Goal: Use online tool/utility: Utilize a website feature to perform a specific function

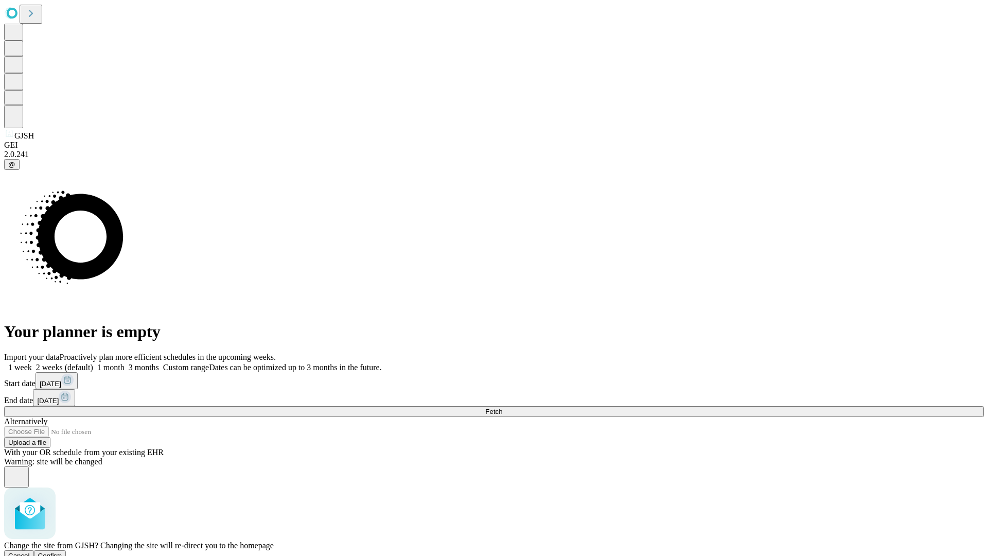
click at [62, 552] on span "Confirm" at bounding box center [50, 556] width 24 height 8
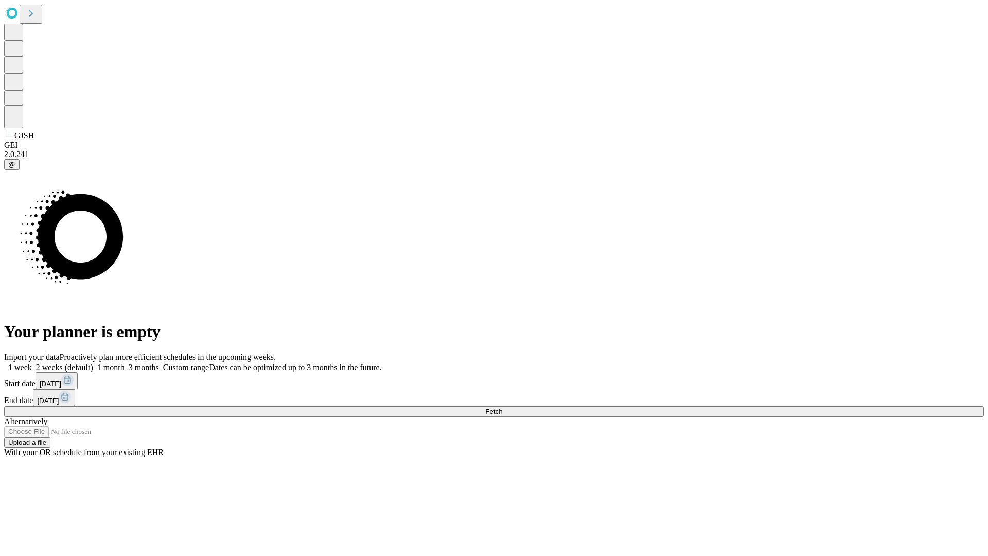
click at [32, 363] on label "1 week" at bounding box center [18, 367] width 28 height 9
click at [502, 408] on span "Fetch" at bounding box center [493, 412] width 17 height 8
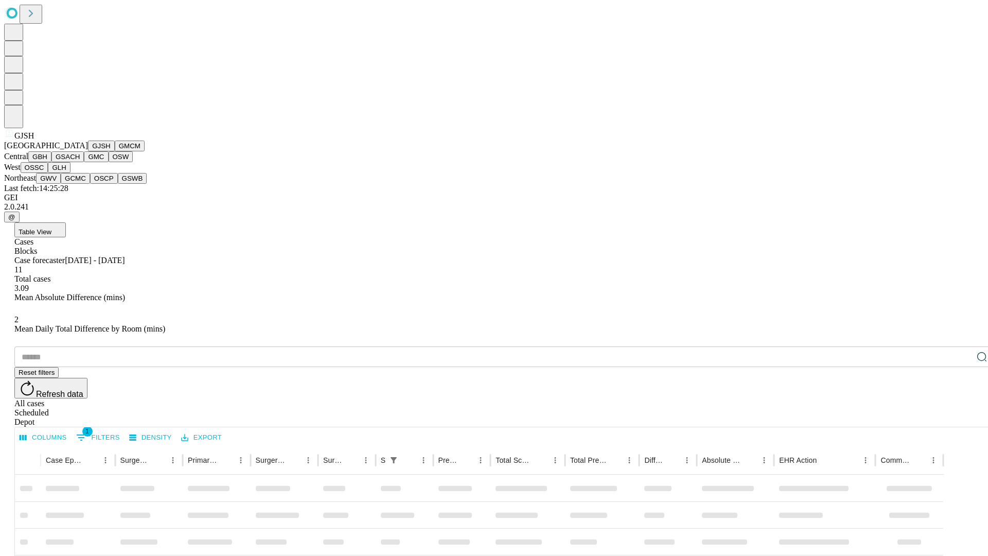
click at [115, 151] on button "GMCM" at bounding box center [130, 145] width 30 height 11
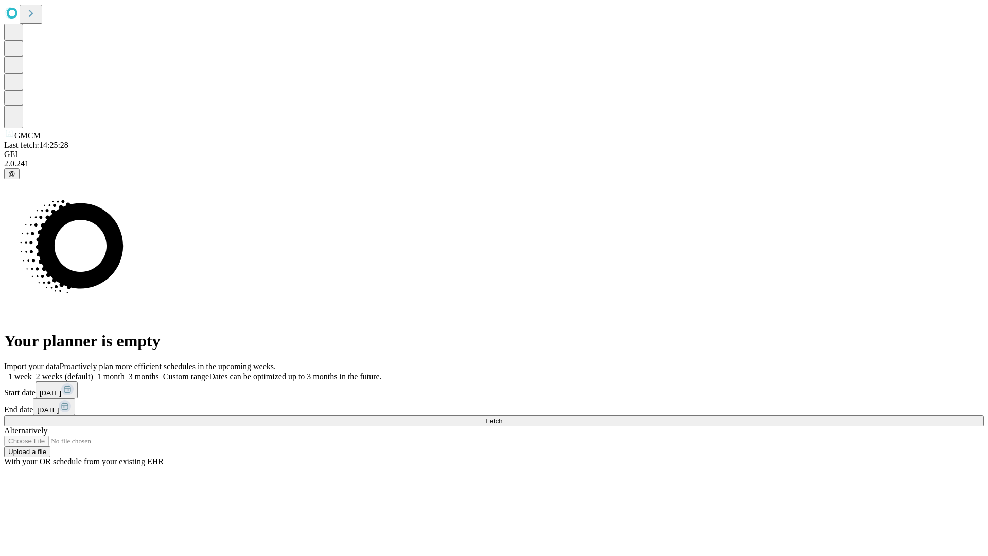
click at [32, 372] on label "1 week" at bounding box center [18, 376] width 28 height 9
click at [502, 417] on span "Fetch" at bounding box center [493, 421] width 17 height 8
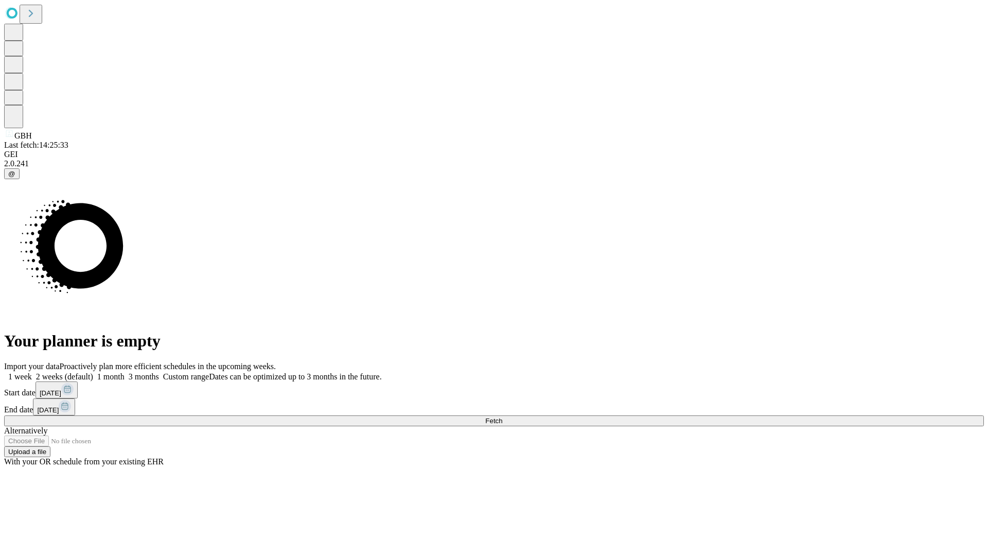
click at [32, 372] on label "1 week" at bounding box center [18, 376] width 28 height 9
click at [502, 417] on span "Fetch" at bounding box center [493, 421] width 17 height 8
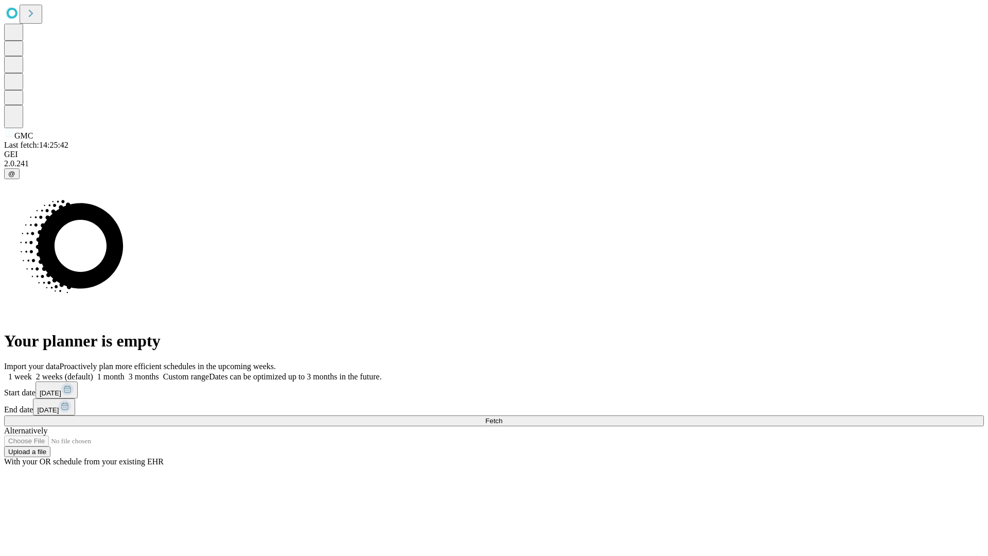
click at [32, 372] on label "1 week" at bounding box center [18, 376] width 28 height 9
click at [502, 417] on span "Fetch" at bounding box center [493, 421] width 17 height 8
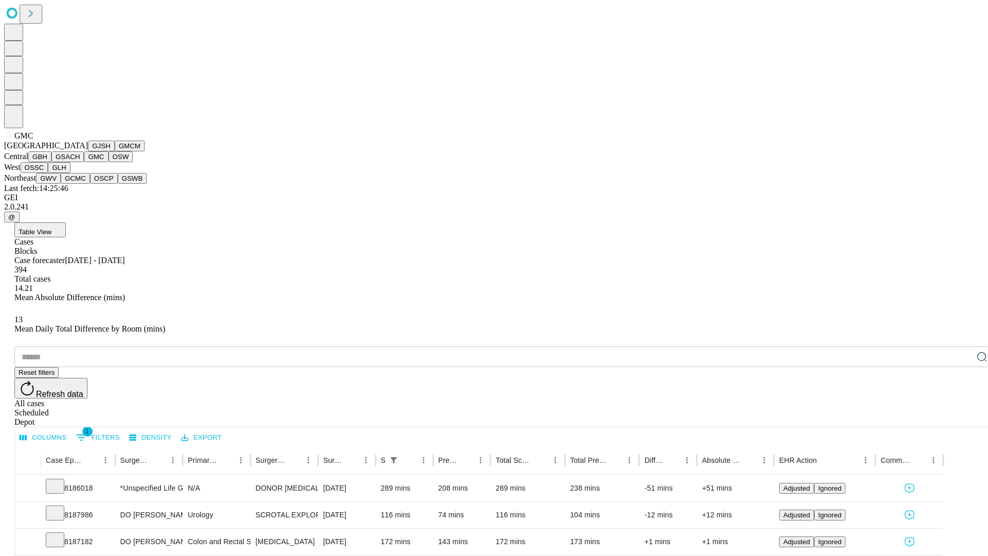
click at [109, 162] on button "OSW" at bounding box center [121, 156] width 25 height 11
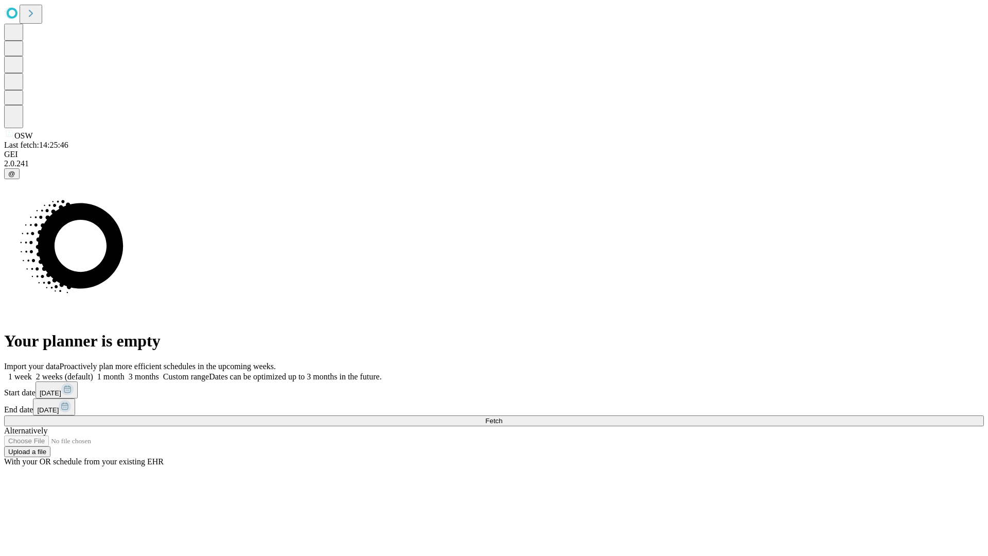
click at [502, 417] on span "Fetch" at bounding box center [493, 421] width 17 height 8
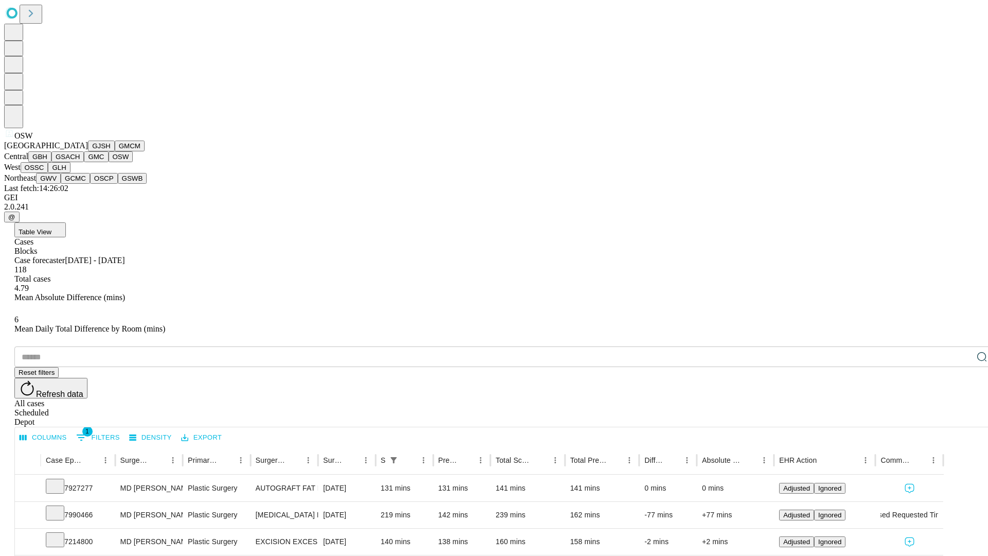
click at [48, 173] on button "OSSC" at bounding box center [35, 167] width 28 height 11
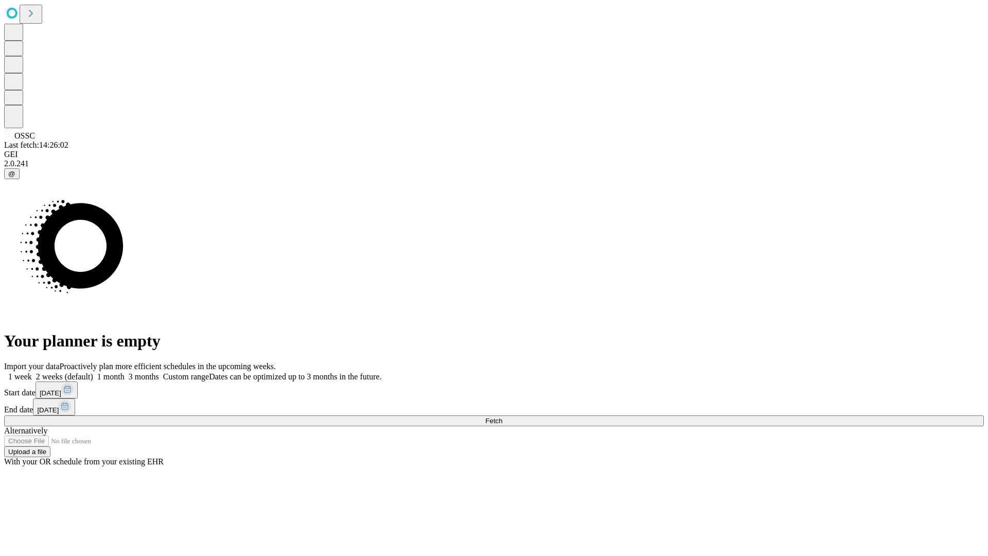
click at [32, 372] on label "1 week" at bounding box center [18, 376] width 28 height 9
click at [502, 417] on span "Fetch" at bounding box center [493, 421] width 17 height 8
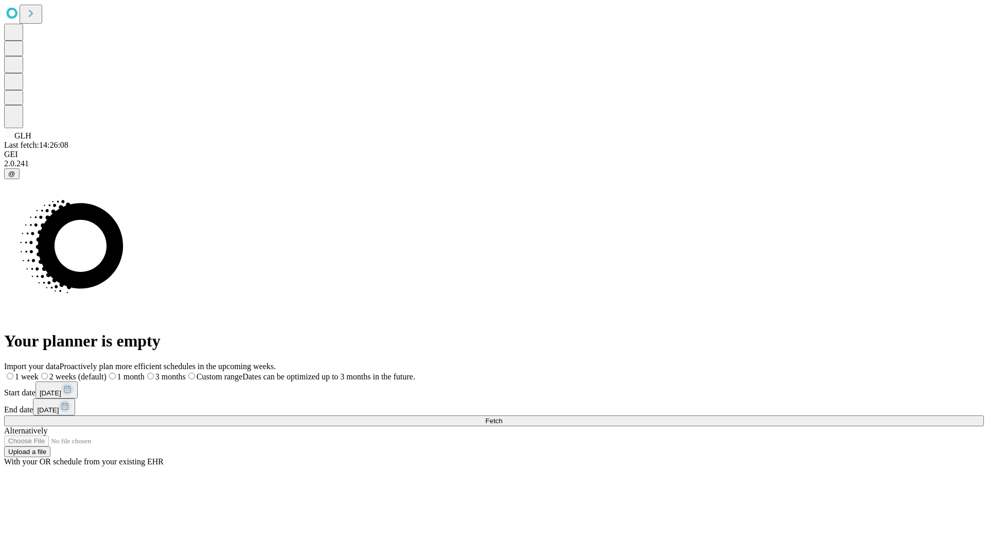
click at [39, 372] on label "1 week" at bounding box center [21, 376] width 34 height 9
click at [502, 417] on span "Fetch" at bounding box center [493, 421] width 17 height 8
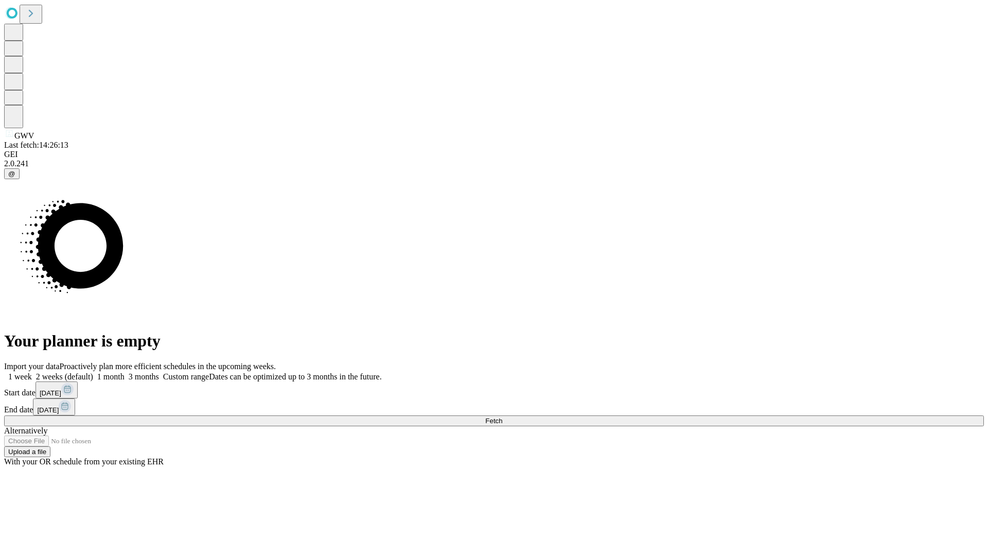
click at [32, 372] on label "1 week" at bounding box center [18, 376] width 28 height 9
click at [502, 417] on span "Fetch" at bounding box center [493, 421] width 17 height 8
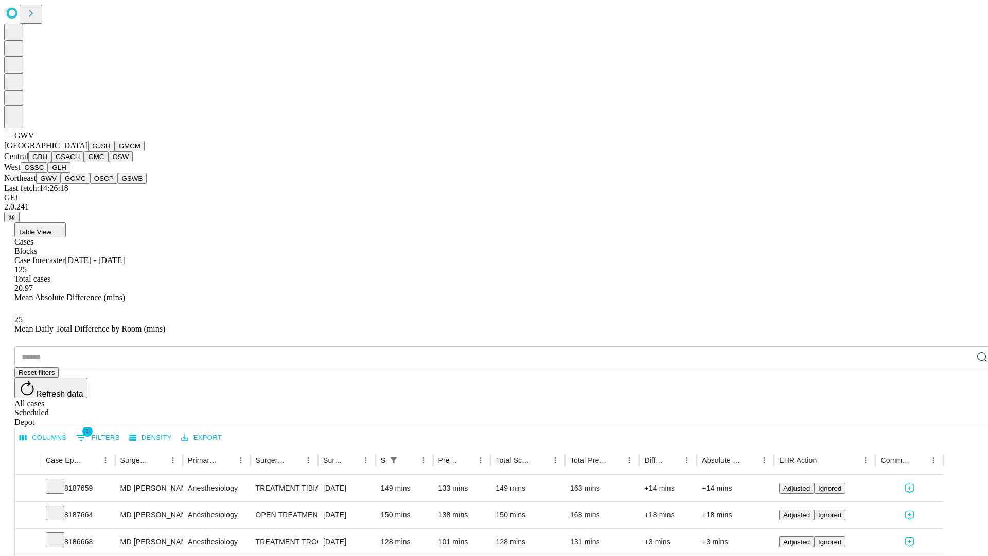
click at [80, 184] on button "GCMC" at bounding box center [75, 178] width 29 height 11
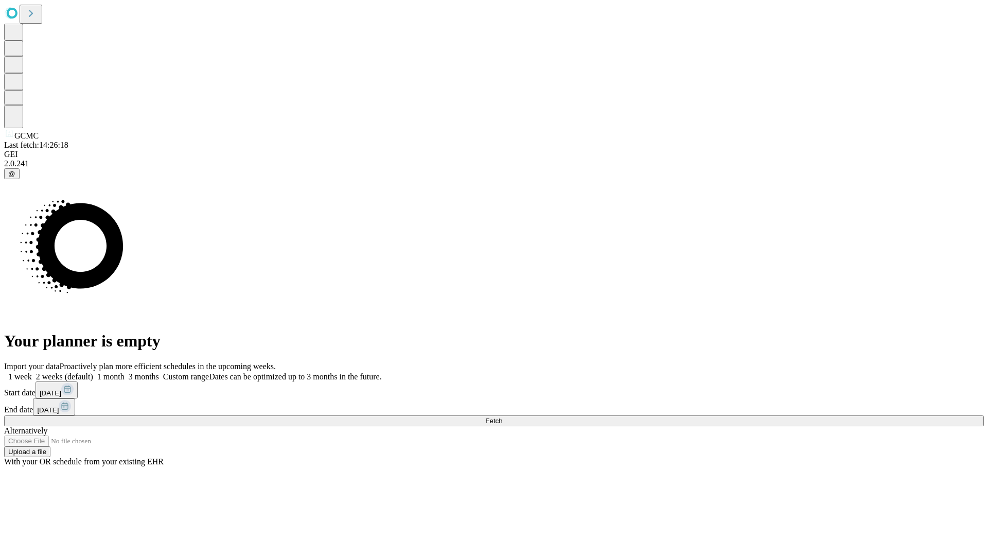
click at [32, 372] on label "1 week" at bounding box center [18, 376] width 28 height 9
click at [502, 417] on span "Fetch" at bounding box center [493, 421] width 17 height 8
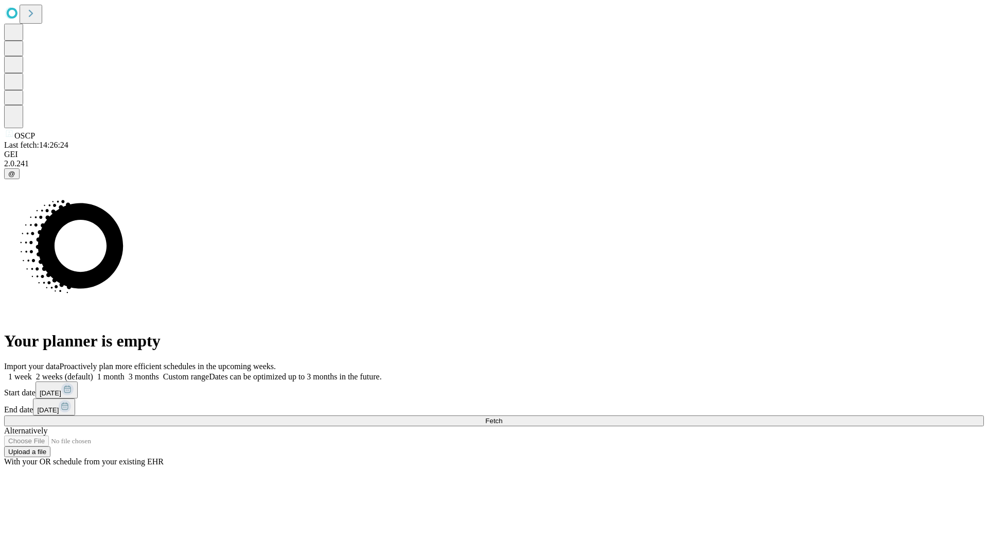
click at [32, 372] on label "1 week" at bounding box center [18, 376] width 28 height 9
click at [502, 417] on span "Fetch" at bounding box center [493, 421] width 17 height 8
